Goal: Task Accomplishment & Management: Use online tool/utility

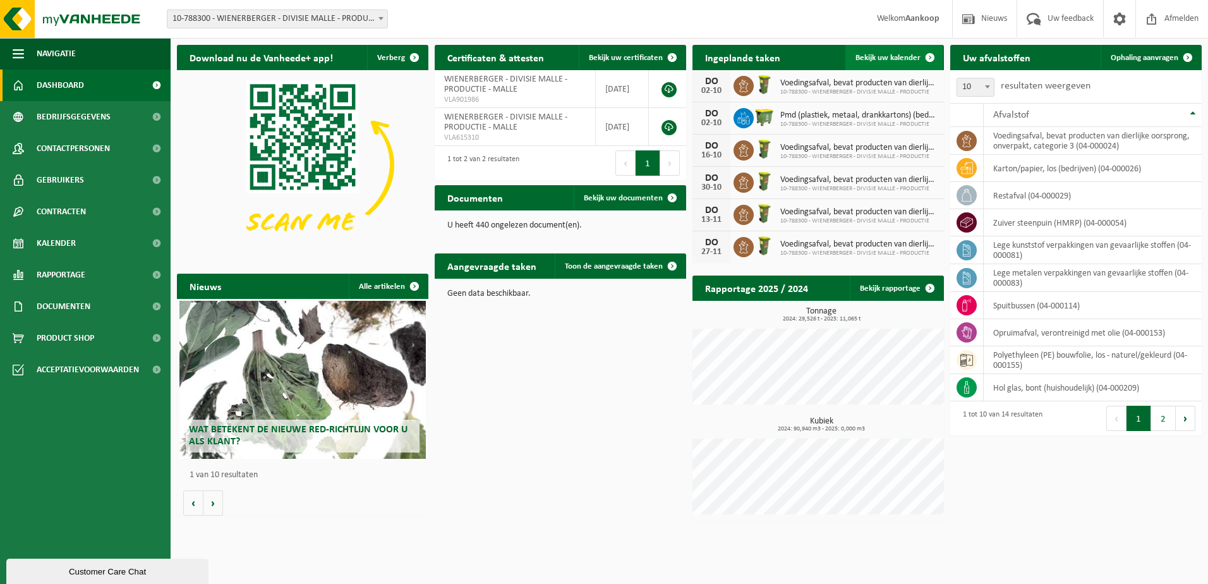
click at [890, 52] on link "Bekijk uw kalender" at bounding box center [894, 57] width 97 height 25
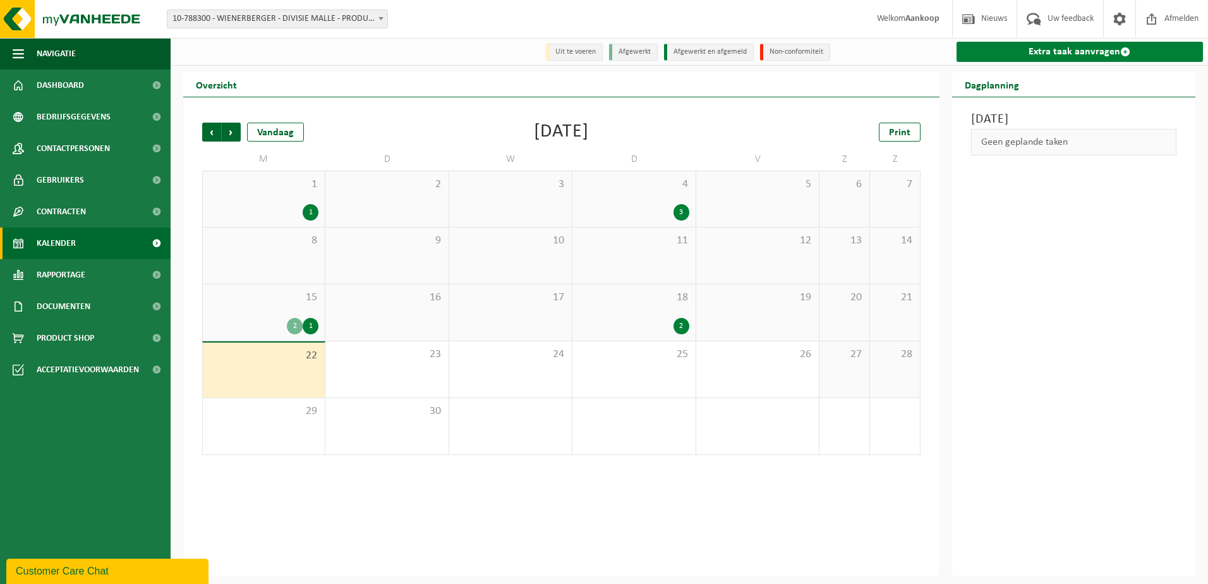
click at [1055, 56] on link "Extra taak aanvragen" at bounding box center [1080, 52] width 247 height 20
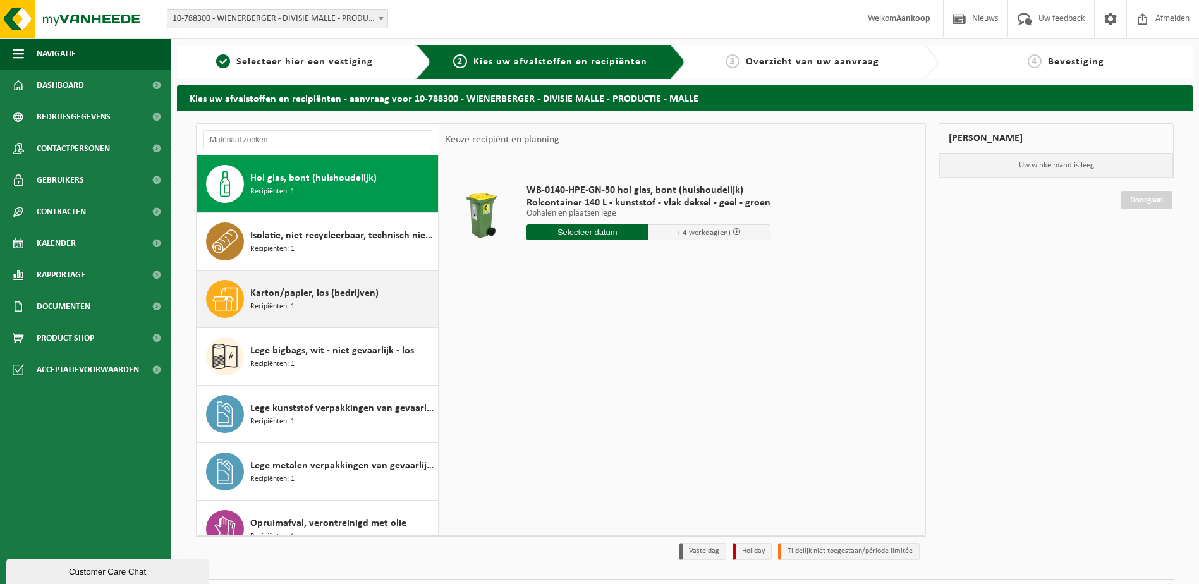
click at [303, 291] on span "Karton/papier, los (bedrijven)" at bounding box center [314, 293] width 128 height 15
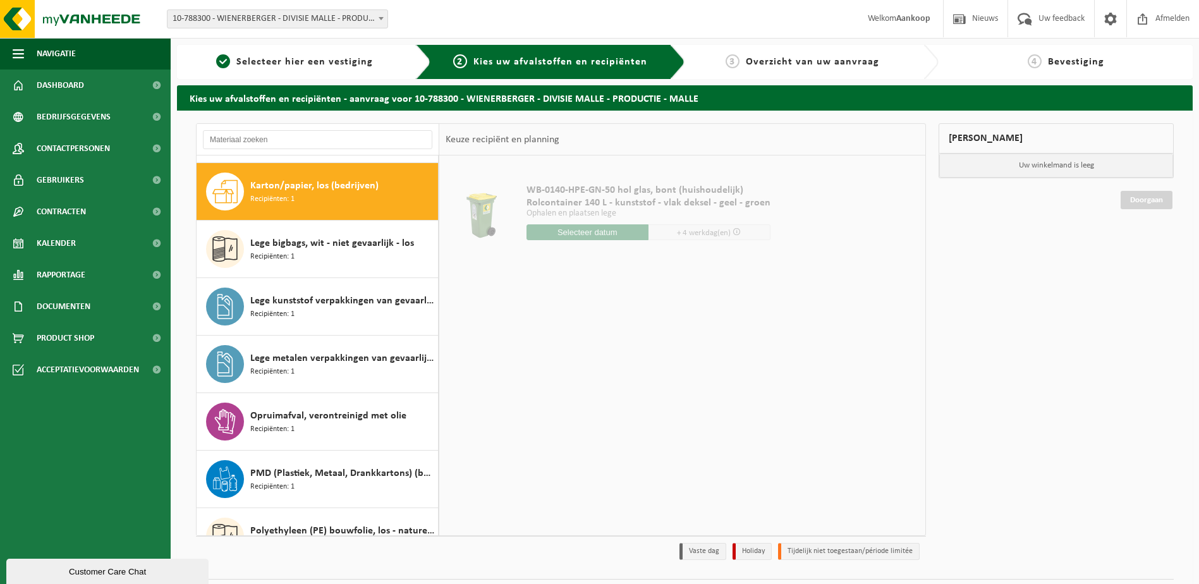
scroll to position [115, 0]
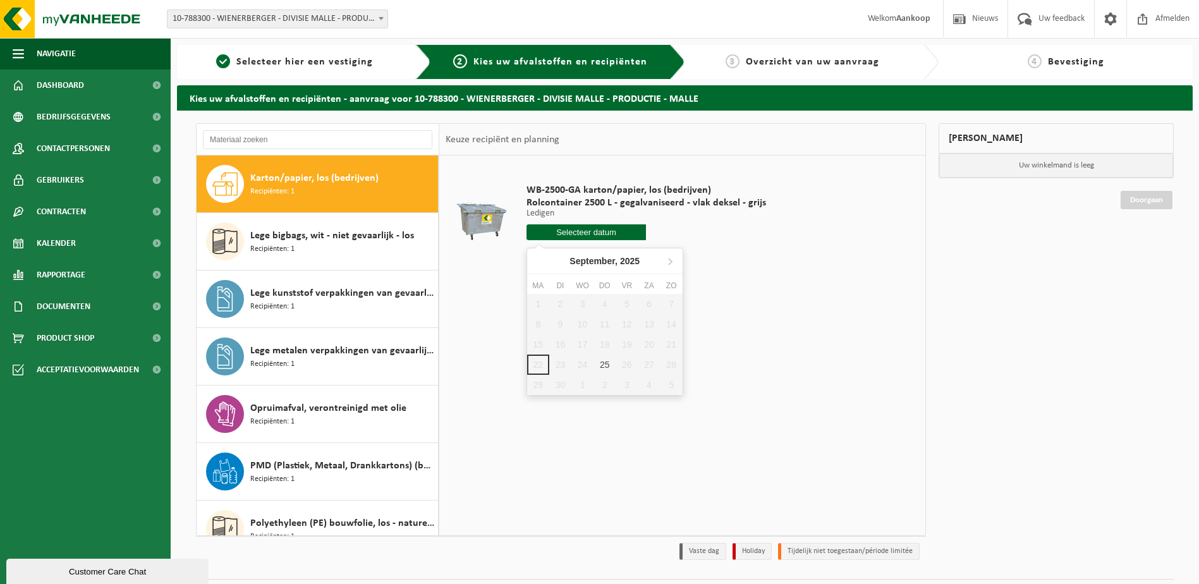
click at [564, 230] on input "text" at bounding box center [586, 232] width 120 height 16
click at [607, 363] on div "25" at bounding box center [604, 365] width 22 height 20
type input "Van [DATE]"
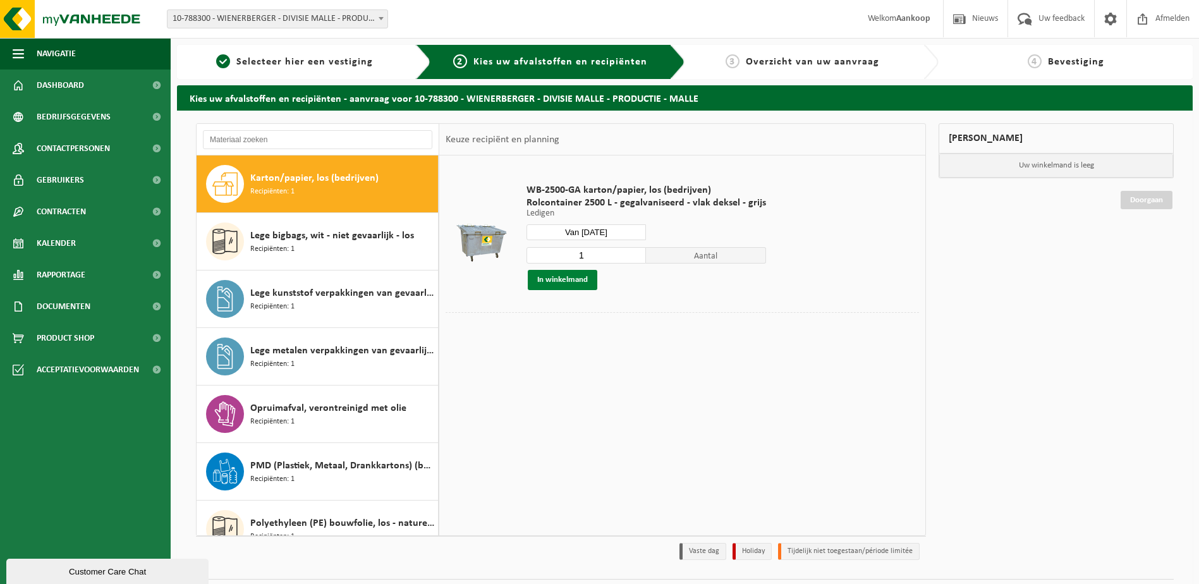
click at [546, 277] on button "In winkelmand" at bounding box center [563, 280] width 70 height 20
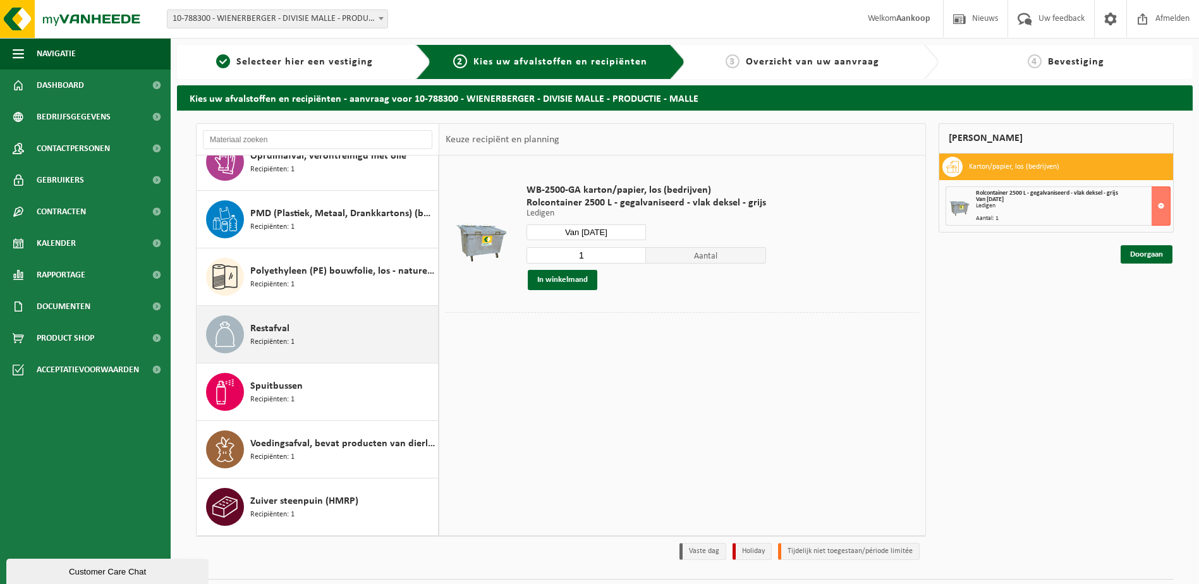
scroll to position [33, 0]
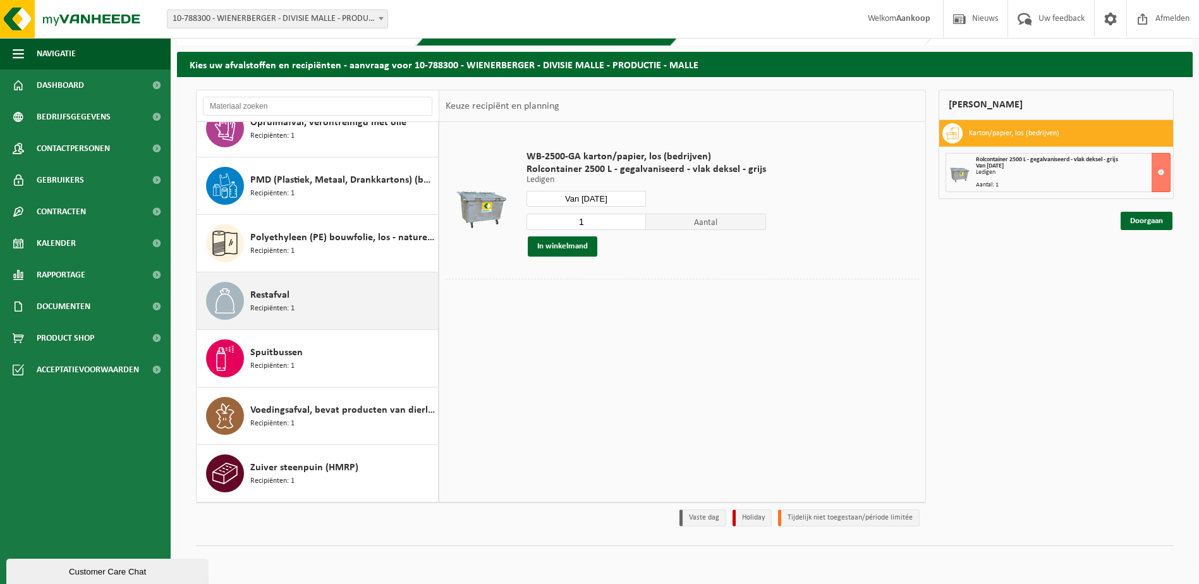
click at [287, 299] on span "Restafval" at bounding box center [269, 295] width 39 height 15
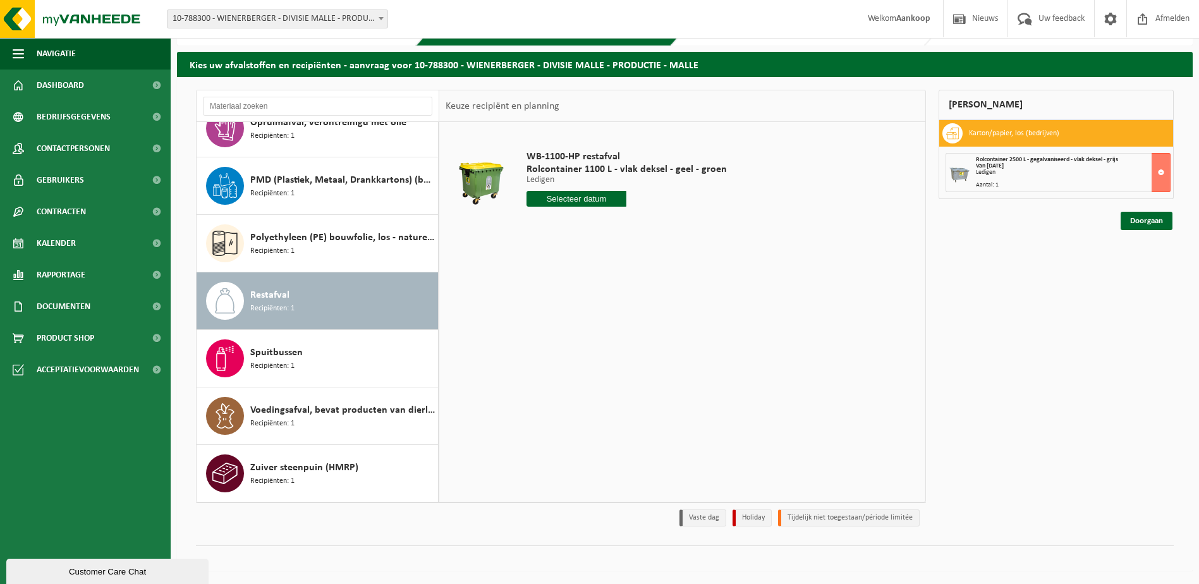
click at [566, 199] on input "text" at bounding box center [576, 199] width 100 height 16
click at [535, 351] on div "29" at bounding box center [538, 351] width 22 height 20
type input "Van [DATE]"
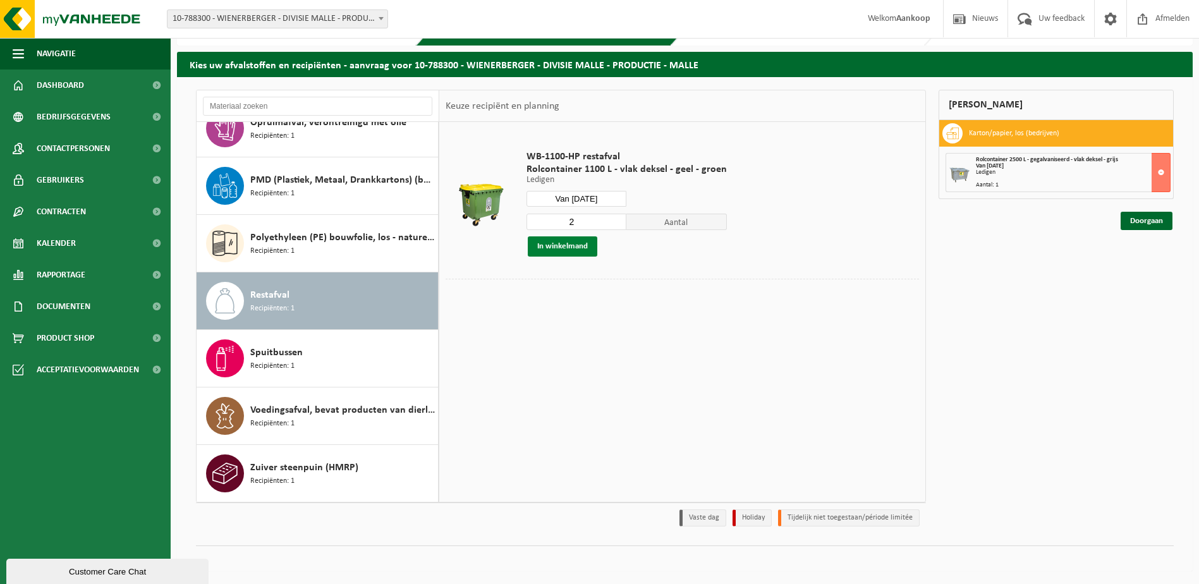
click at [556, 240] on button "In winkelmand" at bounding box center [563, 246] width 70 height 20
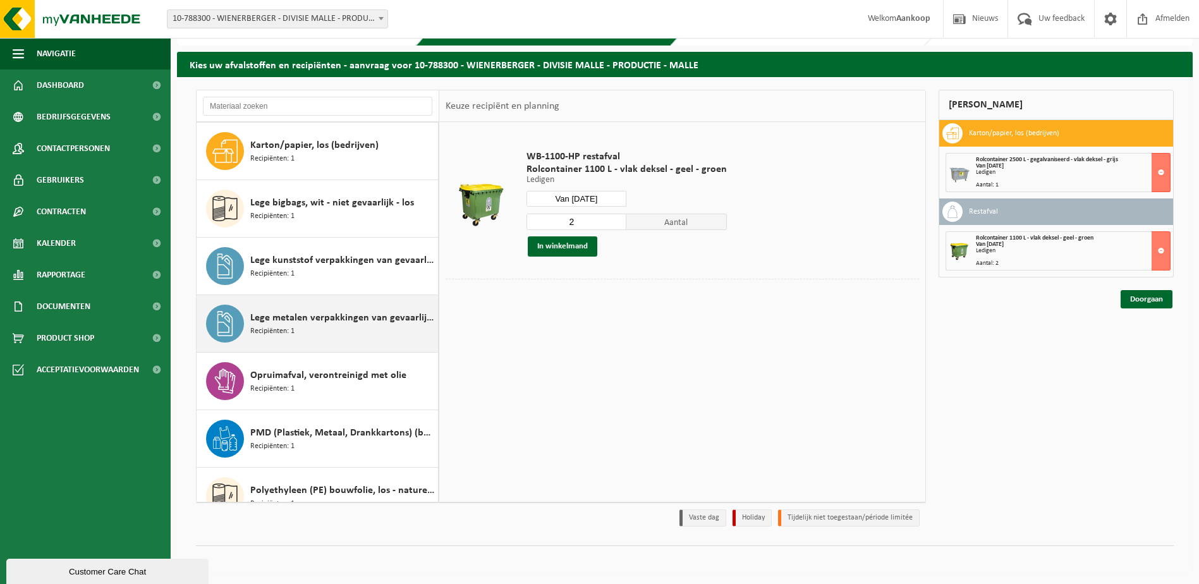
scroll to position [0, 0]
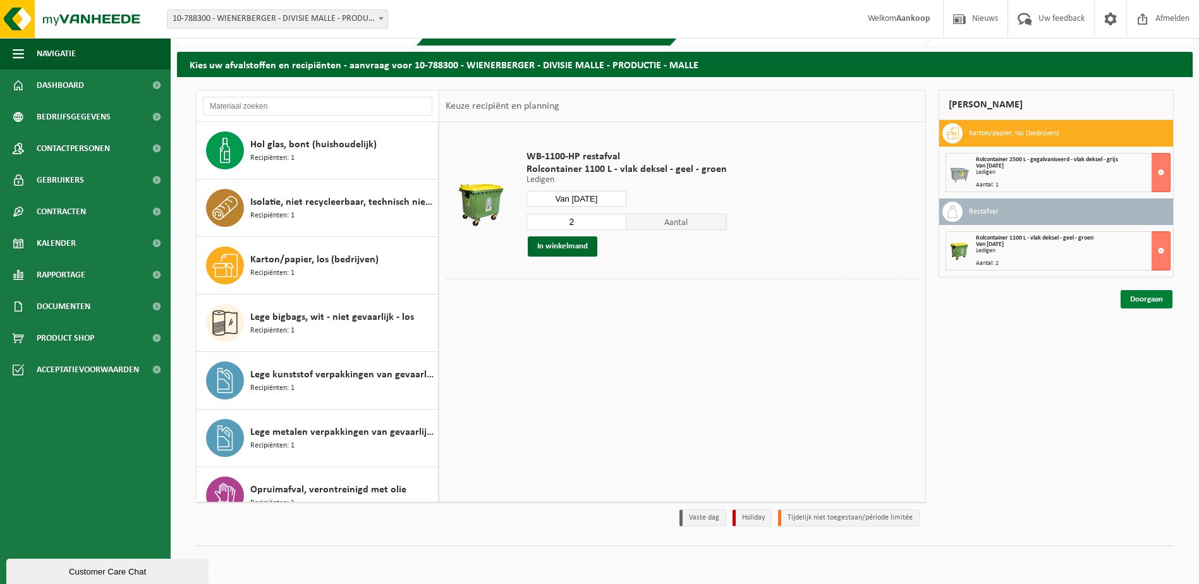
click at [1132, 297] on link "Doorgaan" at bounding box center [1147, 299] width 52 height 18
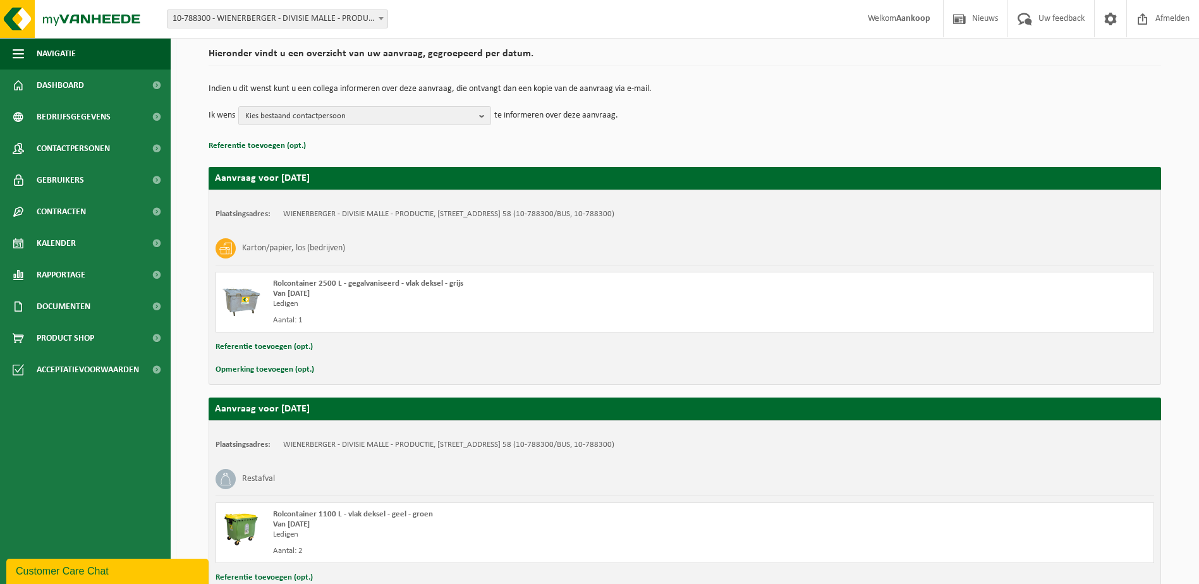
scroll to position [189, 0]
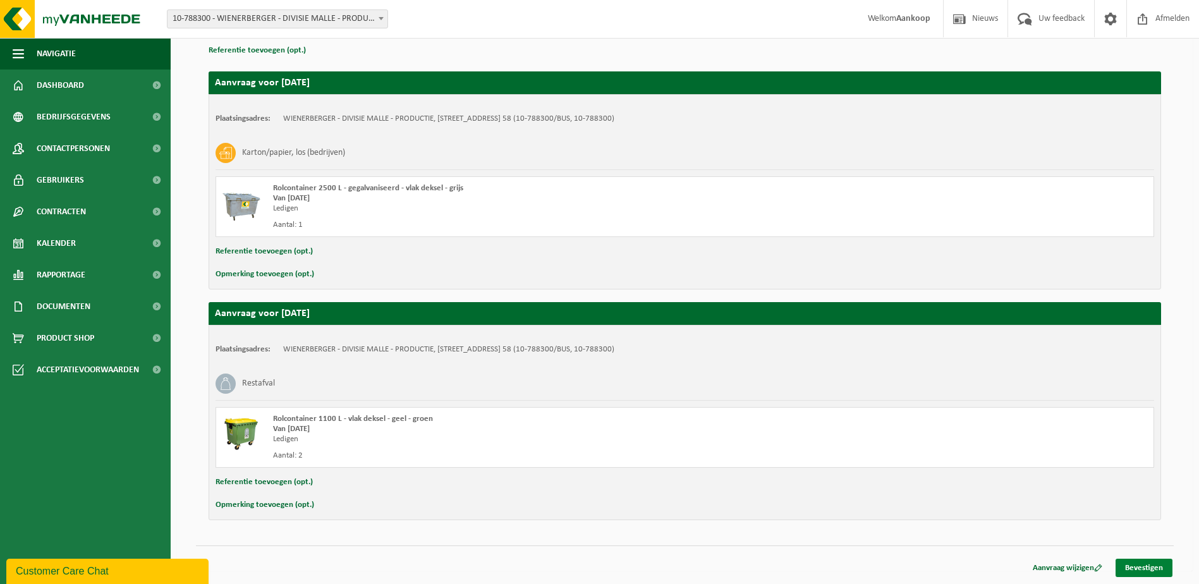
click at [1134, 568] on link "Bevestigen" at bounding box center [1143, 568] width 57 height 18
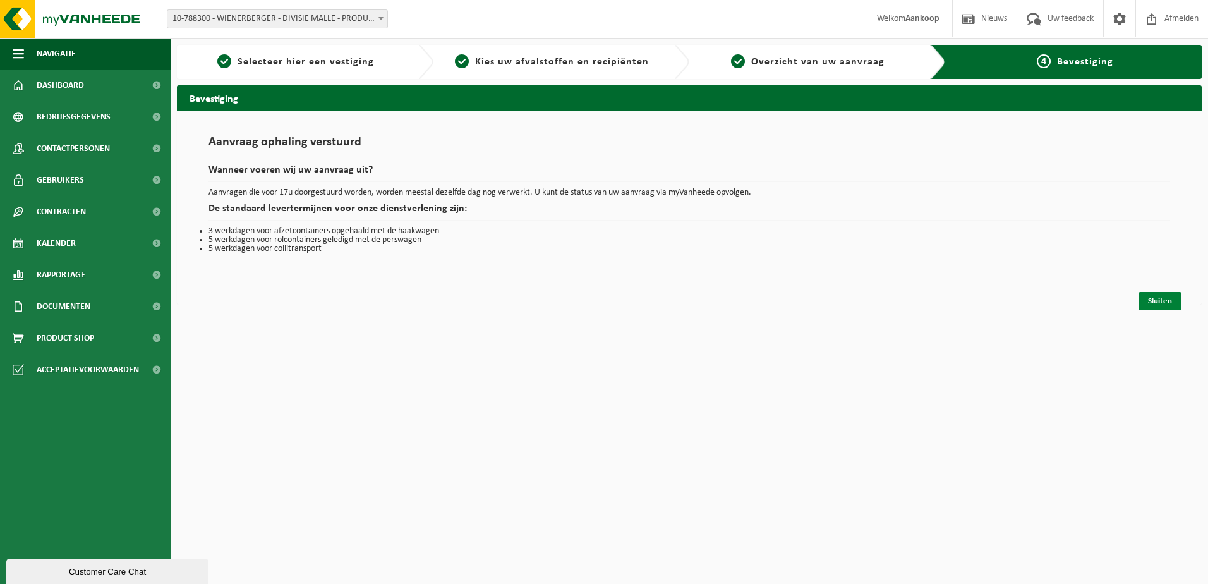
click at [1166, 302] on link "Sluiten" at bounding box center [1160, 301] width 43 height 18
